Goal: Complete application form

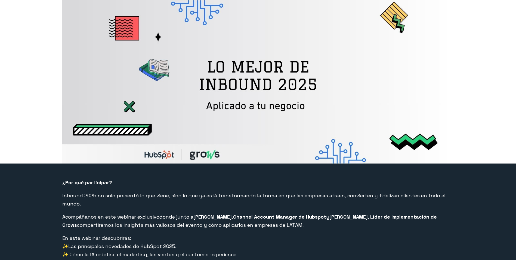
select select "CO"
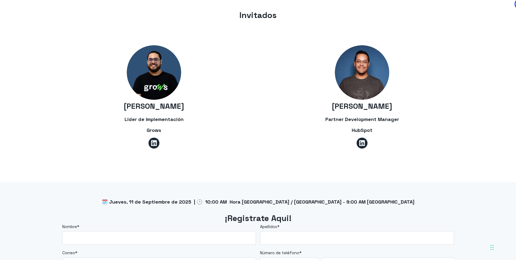
scroll to position [408, 0]
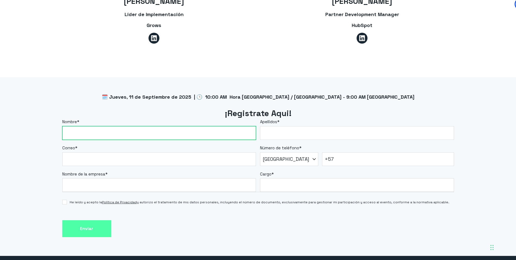
click at [165, 126] on input "Nombre *" at bounding box center [159, 133] width 194 height 14
type input "ELIAN ANDRES VEGA HERNANDEZ"
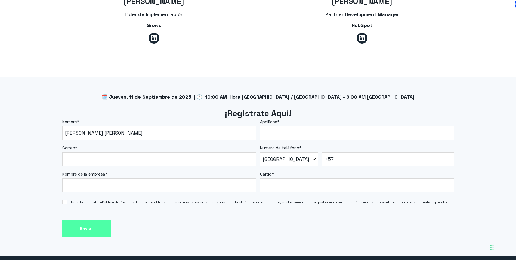
type input "VEGA HERNANDEZ"
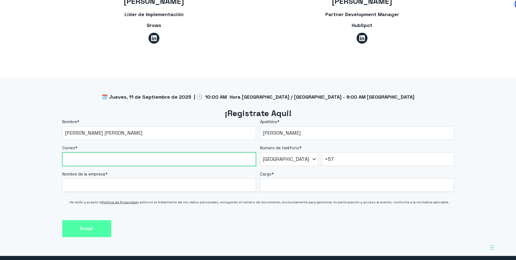
type input "vegae@utb.edu.co"
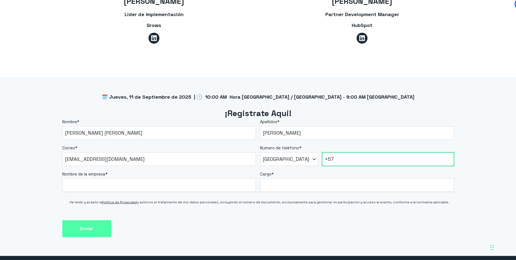
click at [344, 152] on input "+57" at bounding box center [388, 159] width 132 height 14
type input "+57 3228981532"
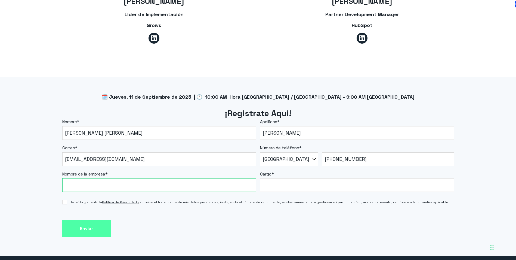
type input "Universidad tecnologia de bolivar"
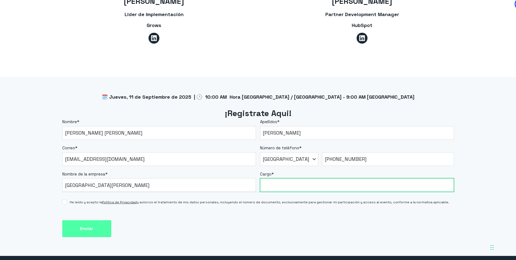
click at [320, 182] on input "Cargo *" at bounding box center [357, 185] width 194 height 14
type input "d"
type input "ingeniero de desarrollo tic"
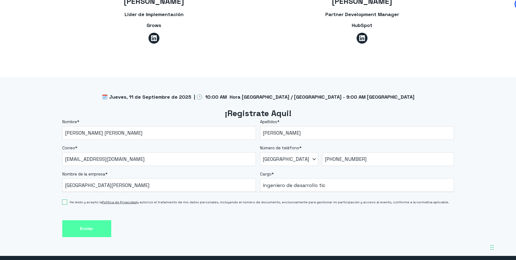
click at [64, 200] on input "He leído y acepto la Política de Privacidad y autorizo el tratamiento de mis da…" at bounding box center [64, 202] width 5 height 5
checkbox input "true"
click at [67, 220] on input "Enviar" at bounding box center [86, 228] width 49 height 17
